Goal: Navigation & Orientation: Find specific page/section

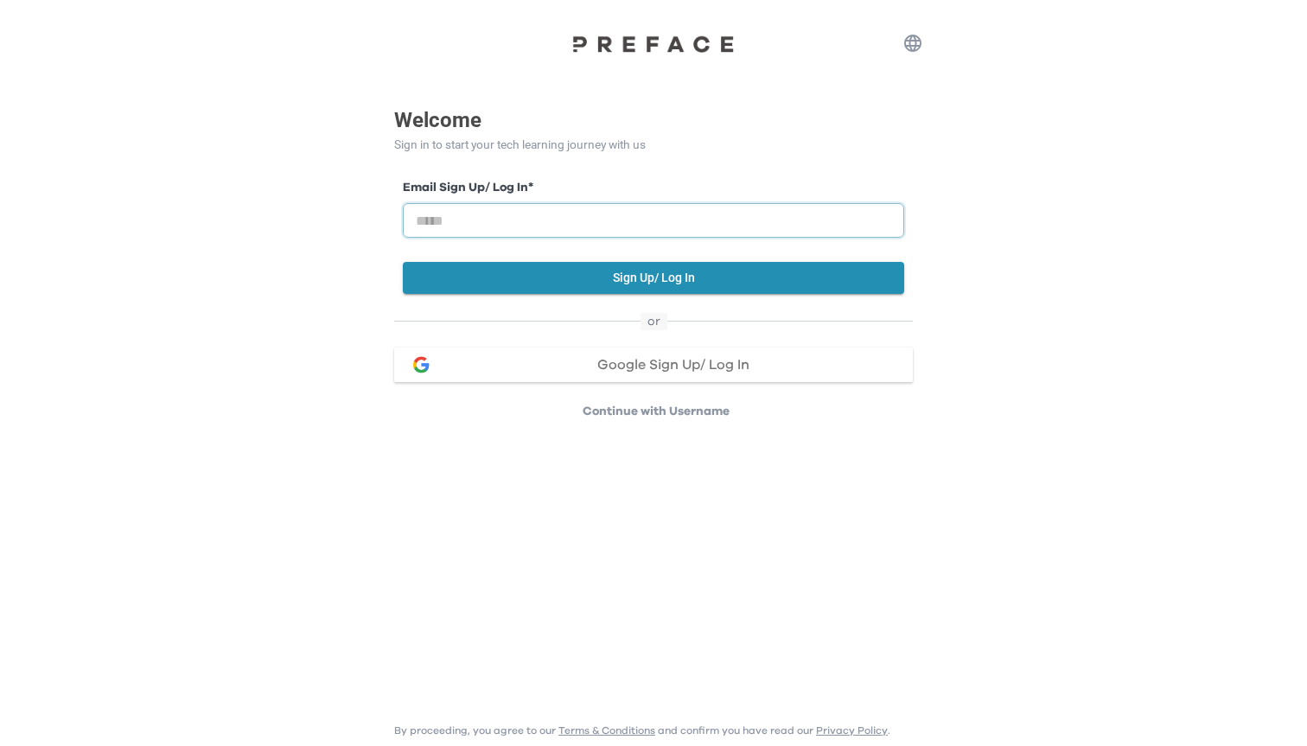
click at [601, 225] on input "email" at bounding box center [653, 220] width 501 height 35
click at [174, 348] on div "Welcome Sign in to start your tech learning journey with us Email Sign Up/ Log …" at bounding box center [653, 210] width 1307 height 420
